Goal: Task Accomplishment & Management: Use online tool/utility

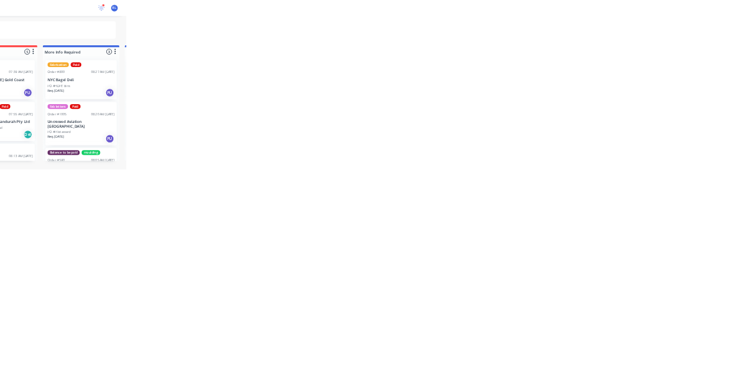
scroll to position [1198, 0]
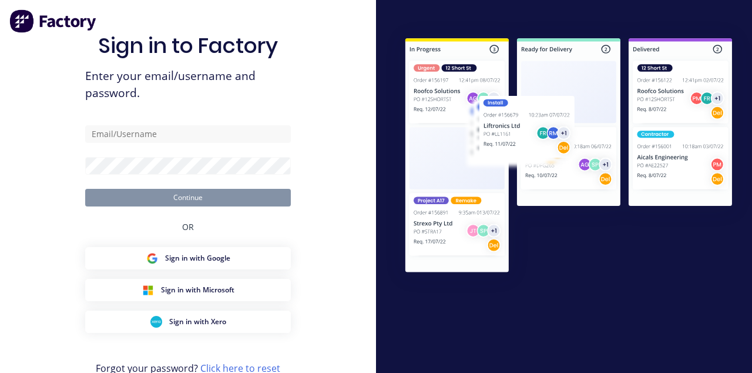
type input "[EMAIL_ADDRESS][DOMAIN_NAME]"
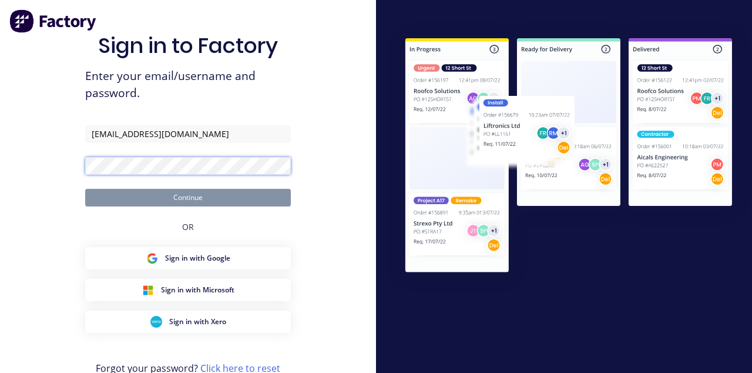
click at [85, 189] on button "Continue" at bounding box center [188, 198] width 206 height 18
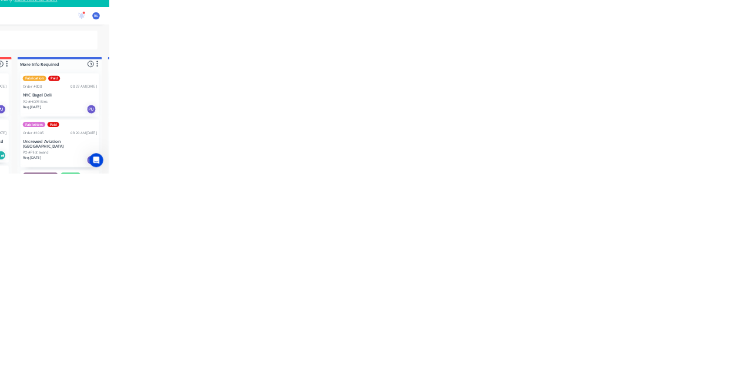
scroll to position [381, 0]
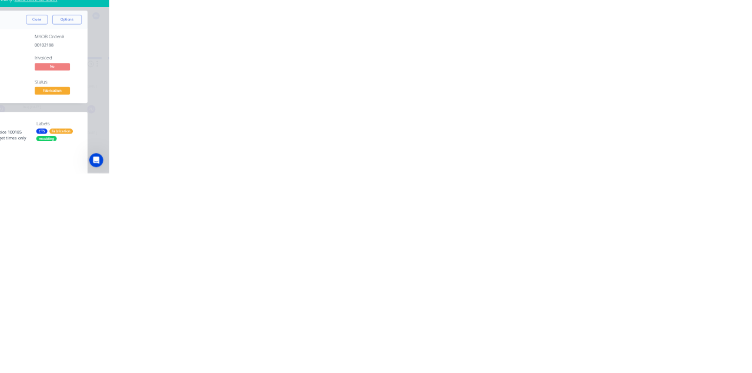
click at [109, 159] on div "Tracking" at bounding box center [92, 161] width 32 height 11
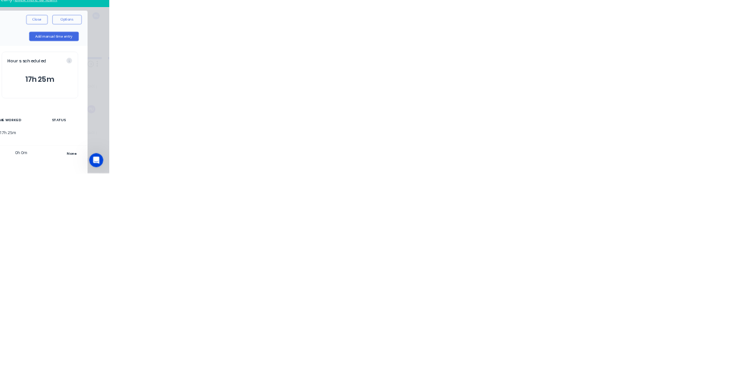
click at [458, 291] on icon "button" at bounding box center [455, 292] width 6 height 6
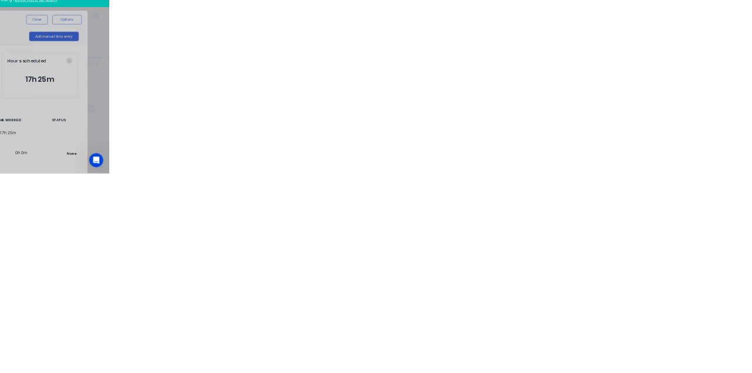
click at [290, 149] on input "text" at bounding box center [289, 150] width 2 height 12
click at [371, 182] on button "Clock On" at bounding box center [339, 186] width 65 height 19
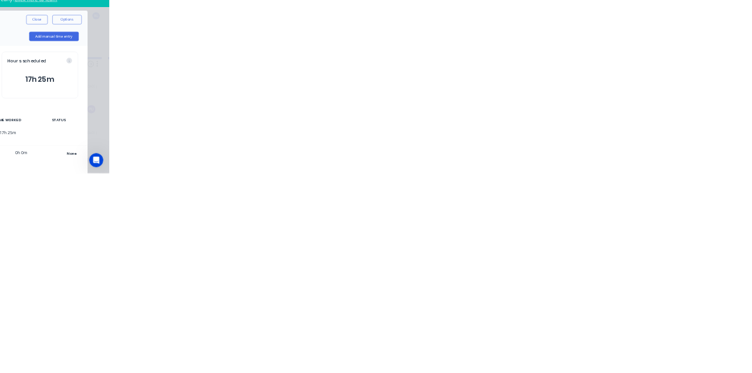
click at [629, 61] on button "Close" at bounding box center [607, 65] width 43 height 19
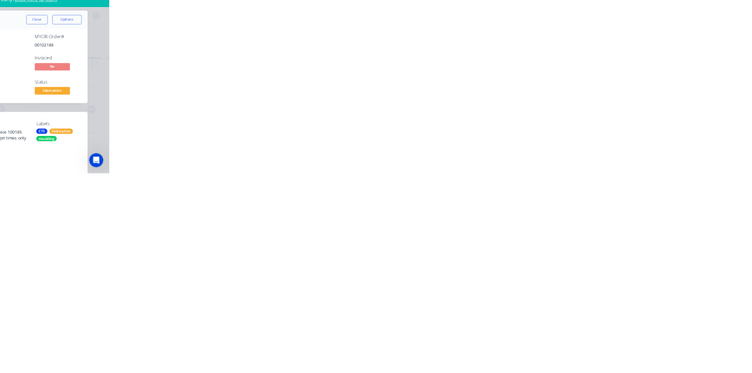
click at [109, 161] on div "Tracking" at bounding box center [92, 161] width 32 height 11
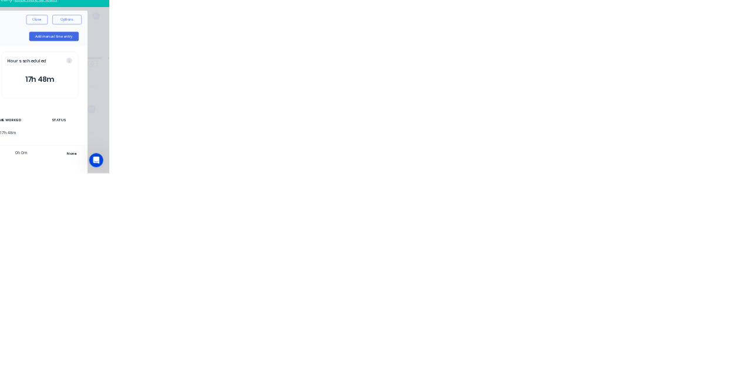
click at [468, 291] on icon "button" at bounding box center [465, 293] width 6 height 6
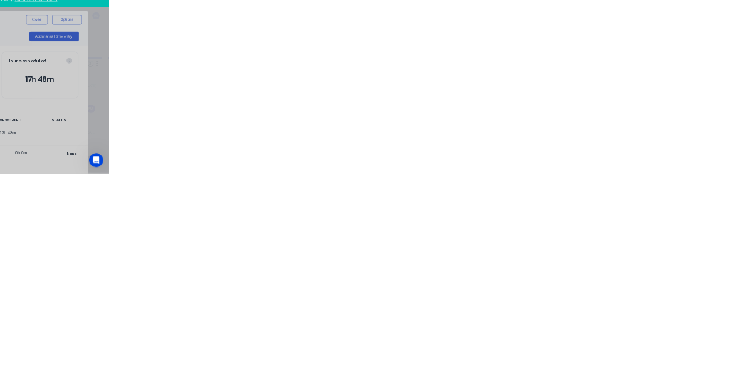
click at [371, 186] on button "Clock Off" at bounding box center [339, 186] width 65 height 19
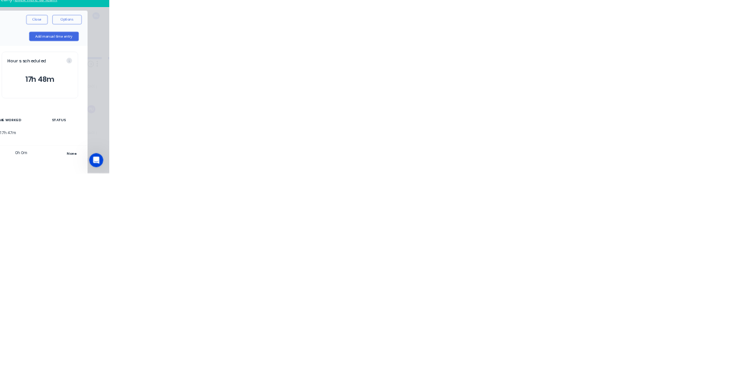
click at [629, 65] on button "Close" at bounding box center [607, 65] width 43 height 19
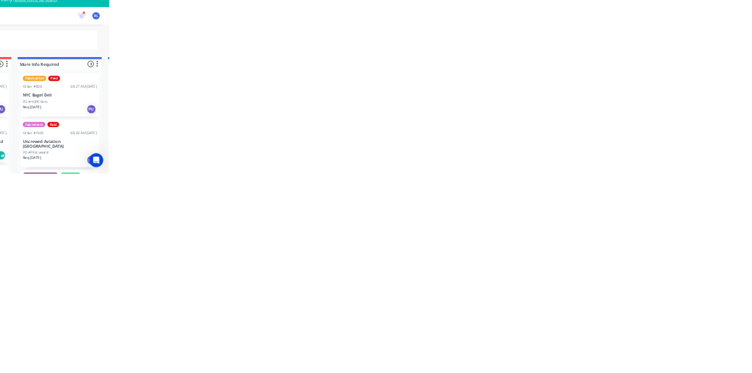
scroll to position [303, 0]
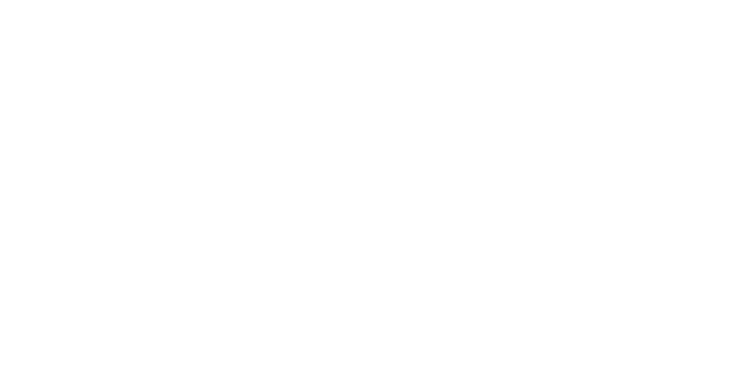
click at [123, 102] on div "Collaborate" at bounding box center [99, 103] width 46 height 11
click at [529, 346] on div at bounding box center [377, 340] width 301 height 12
click at [661, 349] on button "Send" at bounding box center [638, 340] width 46 height 18
click at [629, 64] on button "Close" at bounding box center [607, 65] width 43 height 19
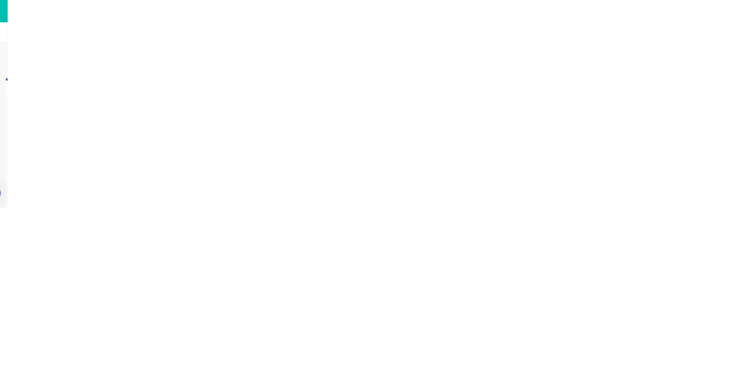
click at [123, 105] on div "Collaborate" at bounding box center [99, 103] width 46 height 11
click at [529, 346] on div at bounding box center [377, 340] width 301 height 12
click at [661, 349] on button "Send" at bounding box center [638, 340] width 46 height 18
click at [629, 65] on button "Close" at bounding box center [607, 65] width 43 height 19
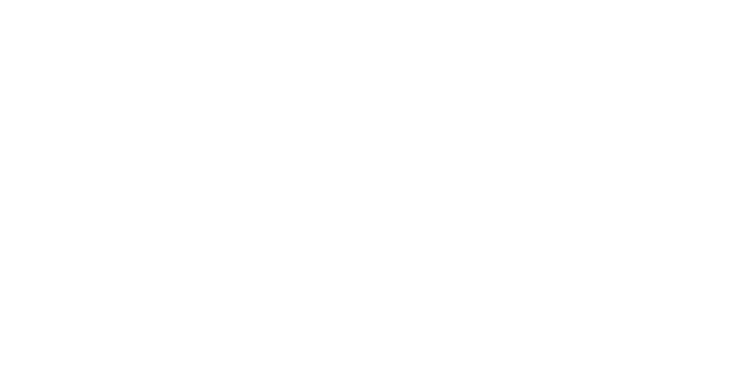
scroll to position [119, 0]
click at [629, 64] on button "Close" at bounding box center [607, 65] width 43 height 19
click at [123, 102] on div "Collaborate" at bounding box center [99, 103] width 46 height 11
